Goal: Task Accomplishment & Management: Manage account settings

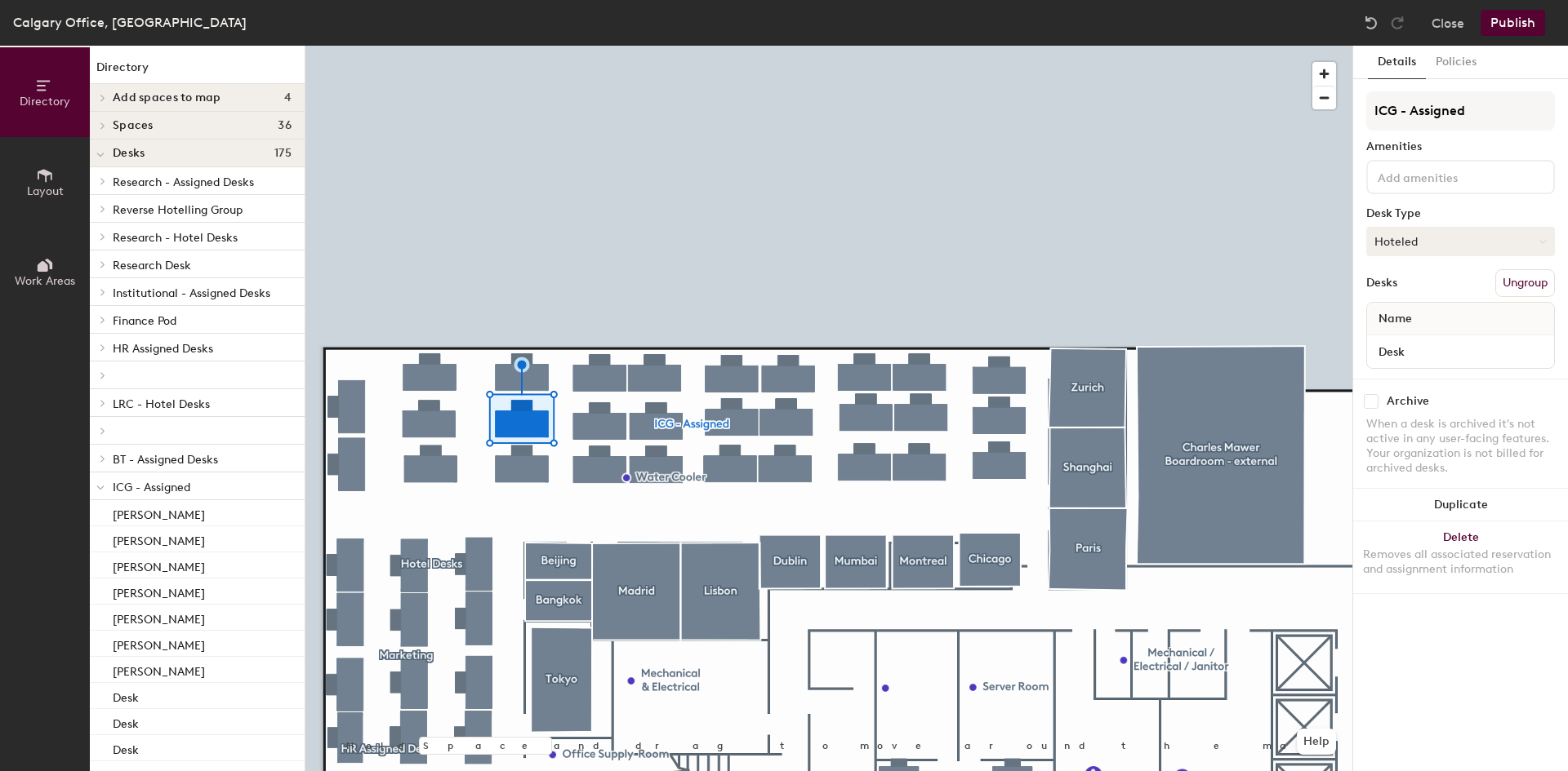
click at [1412, 243] on button "Hoteled" at bounding box center [1460, 242] width 189 height 29
click at [1414, 285] on div "Assigned" at bounding box center [1448, 292] width 163 height 24
click at [1287, 347] on div "Directory Layout Work Areas Directory Add spaces to map 4 Finance Breakout Room…" at bounding box center [784, 408] width 1568 height 726
type input "[PERSON_NAME]"
click at [1511, 26] on button "Publish" at bounding box center [1512, 23] width 65 height 26
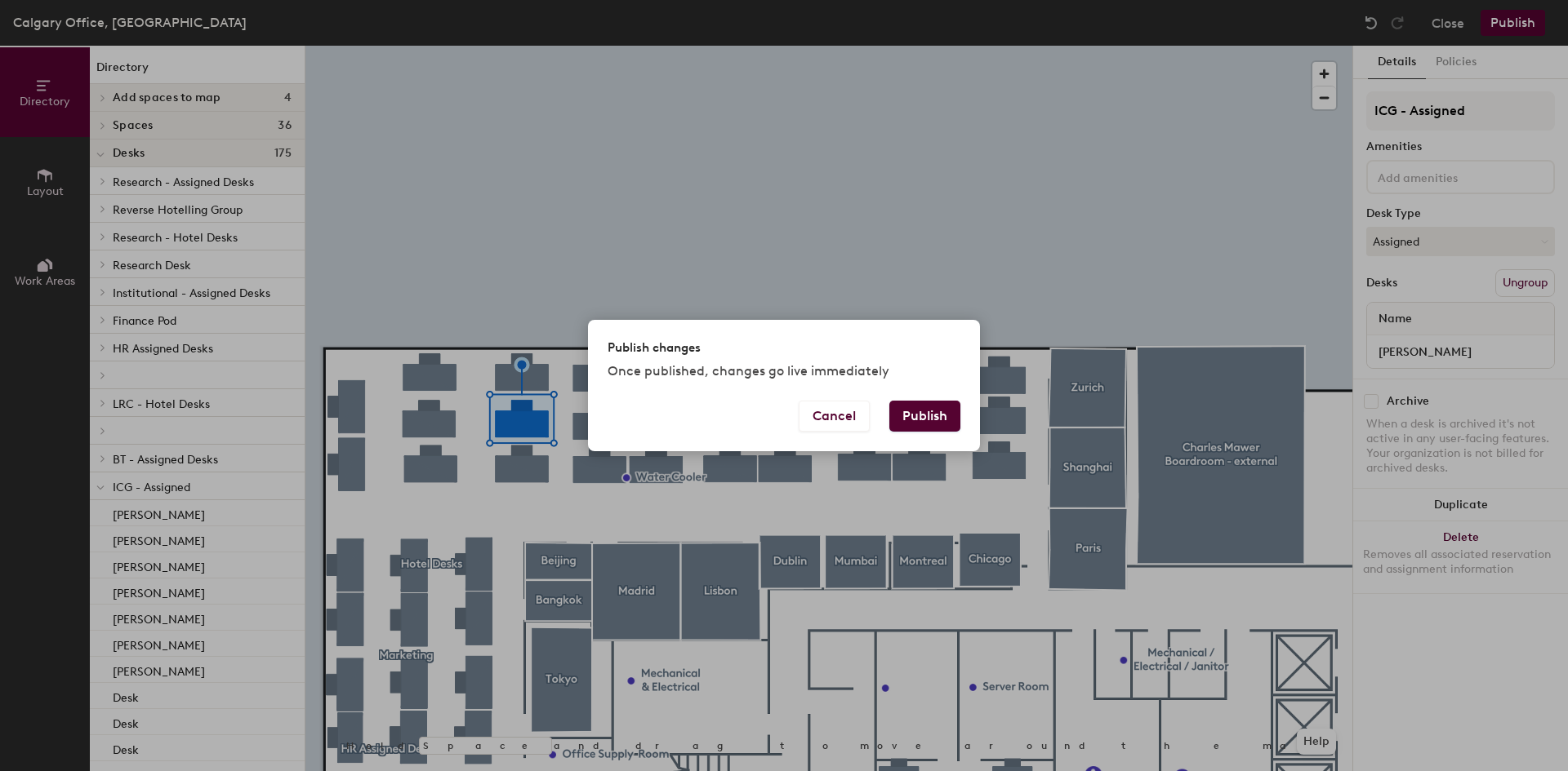
click at [904, 424] on button "Publish" at bounding box center [925, 416] width 71 height 31
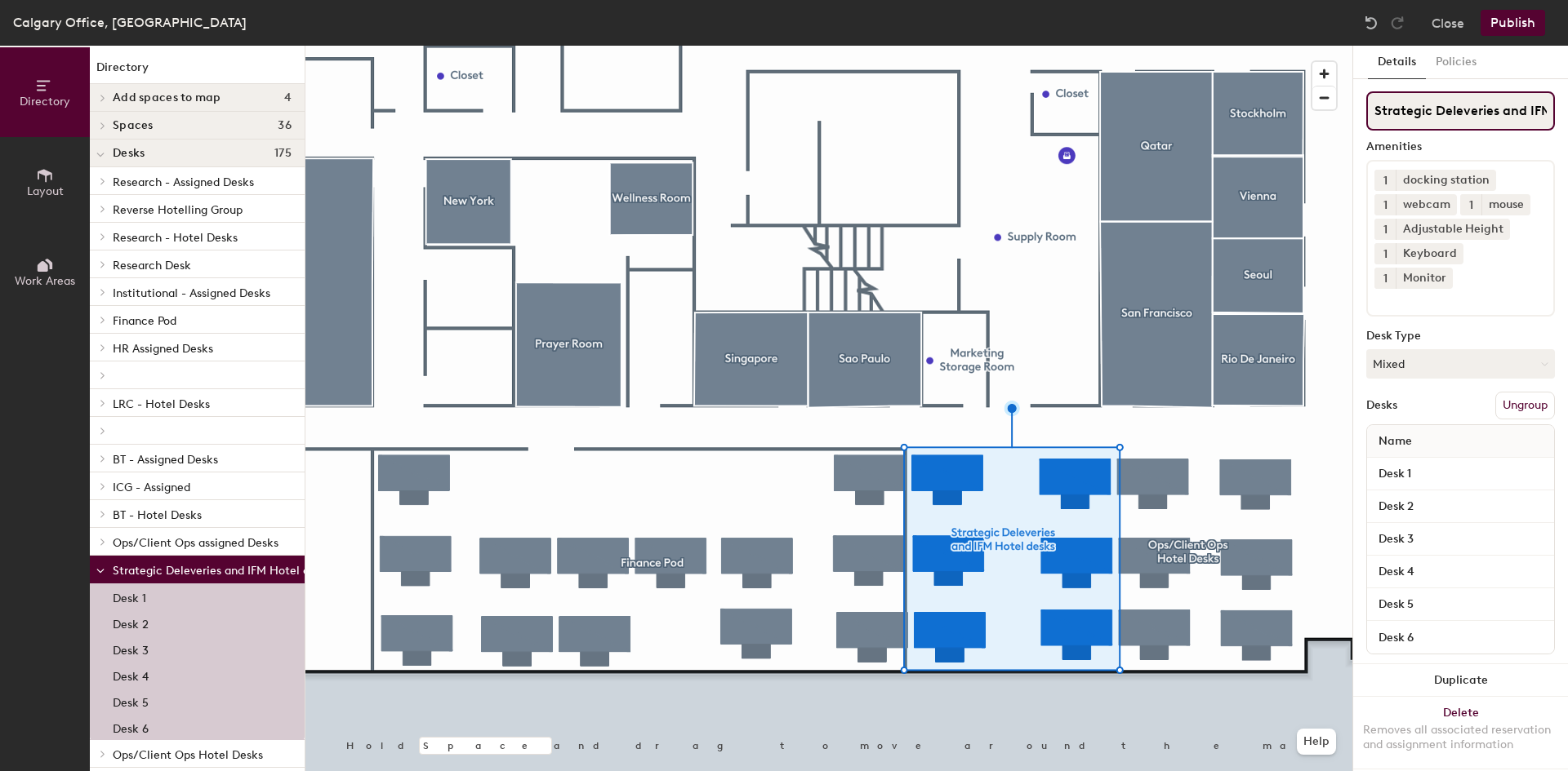
click at [1491, 123] on input "Strategic Deleveries and IFM Hotel desks" at bounding box center [1460, 111] width 189 height 40
click at [1497, 114] on input "Strategic Deleveries and IFM Hotel desks" at bounding box center [1460, 111] width 189 height 40
type input "Strategic Delevery and IFM Hotel desks"
click at [1535, 17] on button "Publish" at bounding box center [1512, 23] width 65 height 26
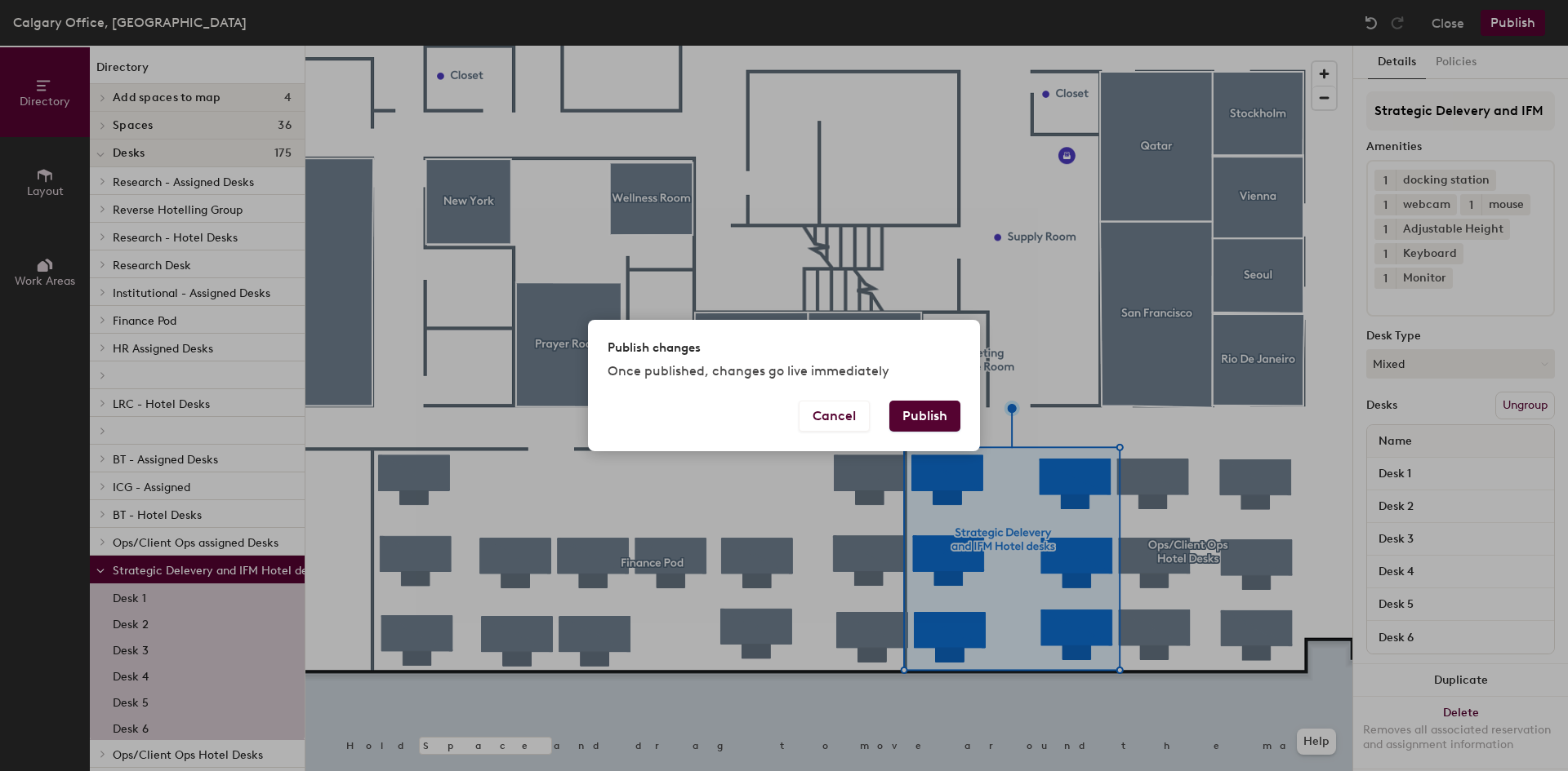
click at [936, 395] on div "Publish changes Once published, changes go live immediately" at bounding box center [783, 360] width 392 height 81
click at [935, 412] on button "Publish" at bounding box center [925, 416] width 71 height 31
